Goal: Find specific page/section: Find specific page/section

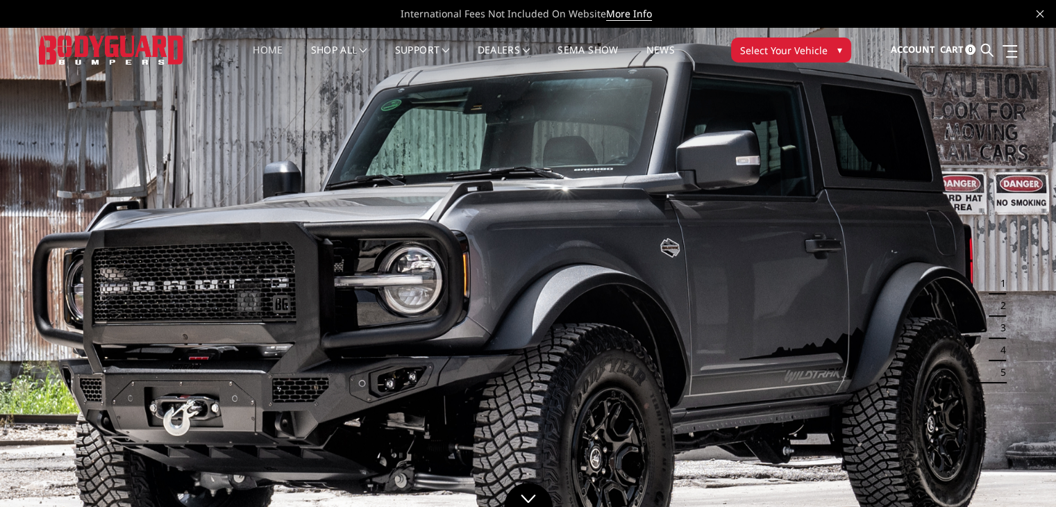
click at [795, 59] on button "Select Your Vehicle ▾" at bounding box center [791, 49] width 120 height 25
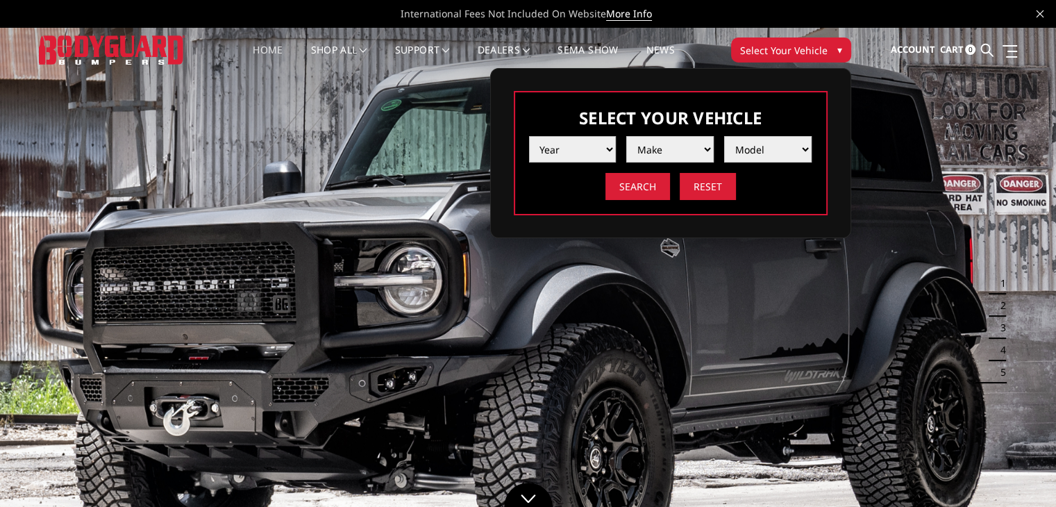
click at [583, 149] on select "Year [DATE] 2024 2023 2022 2021 2020 2019 2018 2017 2016 2015 2014 2013 2012 20…" at bounding box center [572, 149] width 87 height 26
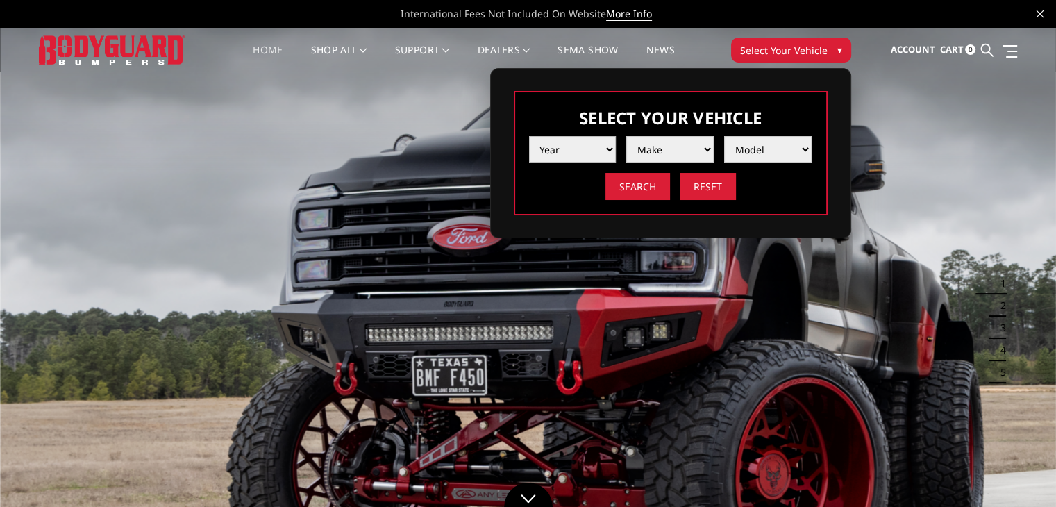
select select "yr_2014"
click at [529, 136] on select "Year [DATE] 2024 2023 2022 2021 2020 2019 2018 2017 2016 2015 2014 2013 2012 20…" at bounding box center [572, 149] width 87 height 26
click at [652, 153] on select "Make Chevrolet Ford GMC Ram Toyota" at bounding box center [669, 149] width 87 height 26
select select "mk_toyota"
click at [626, 136] on select "Make Chevrolet Ford GMC Ram Toyota" at bounding box center [669, 149] width 87 height 26
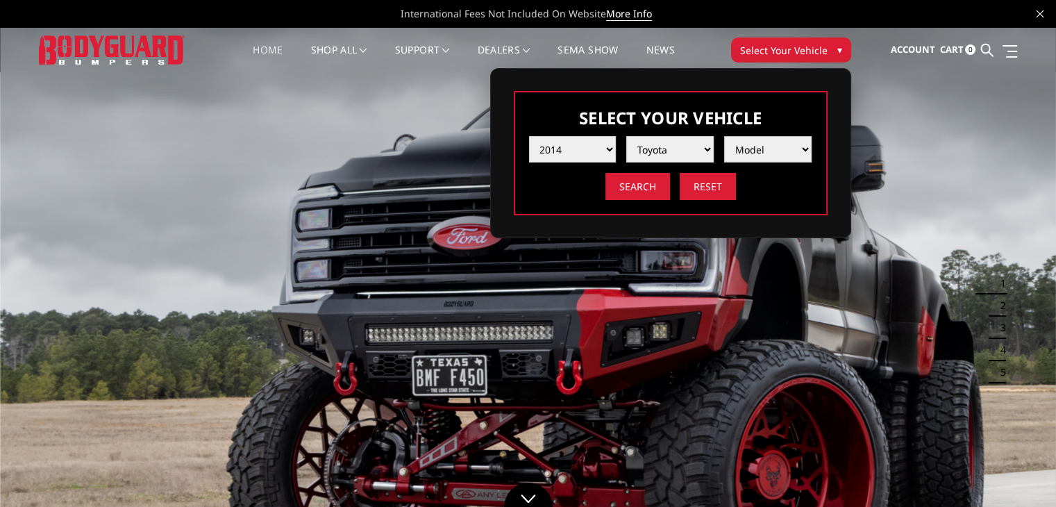
click at [774, 153] on select "Model Tundra" at bounding box center [767, 149] width 87 height 26
